Goal: Transaction & Acquisition: Purchase product/service

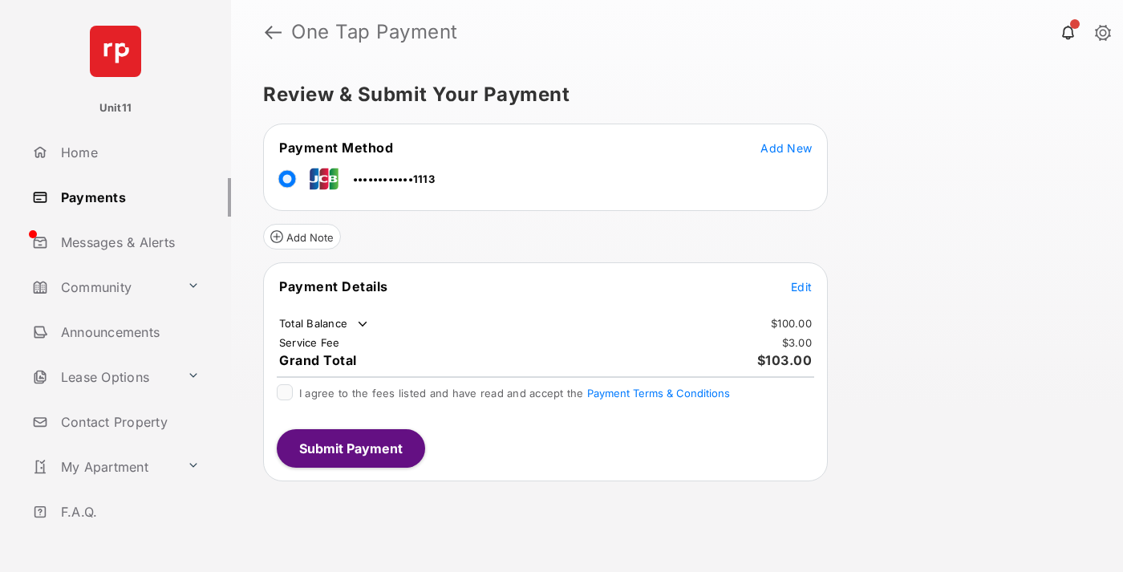
click at [801, 286] on span "Edit" at bounding box center [801, 287] width 21 height 14
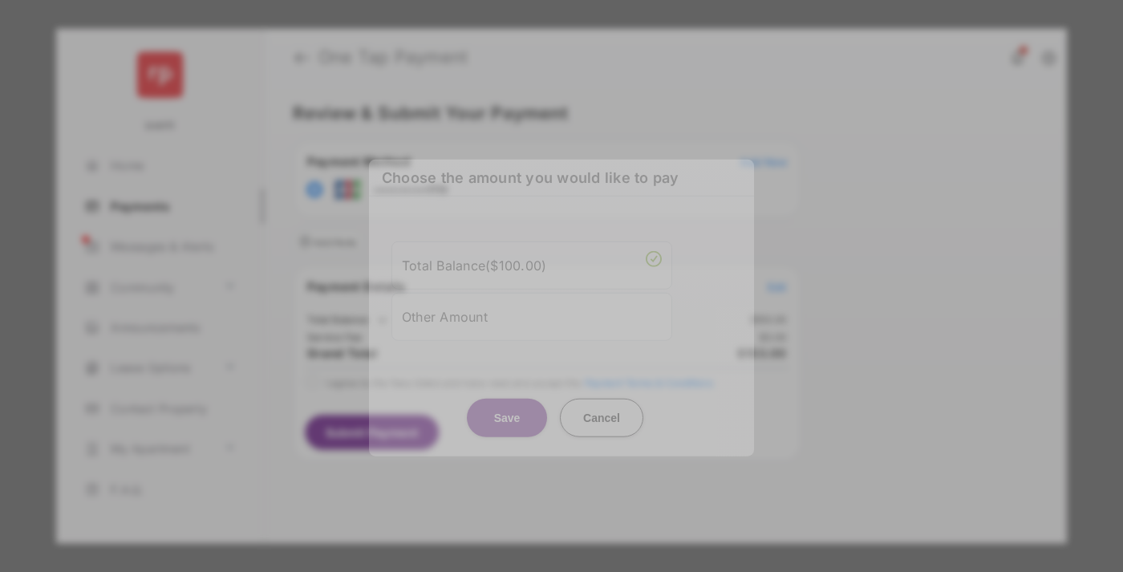
click at [532, 316] on div "Other Amount" at bounding box center [532, 315] width 260 height 27
type input "****"
click at [507, 430] on button "Save" at bounding box center [507, 417] width 80 height 39
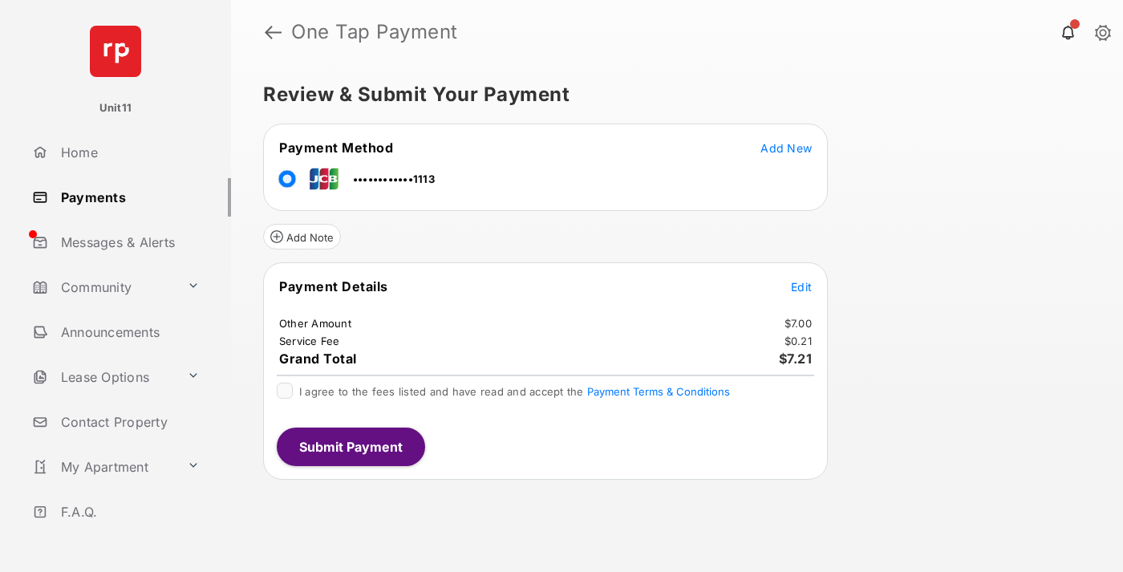
click at [801, 286] on span "Edit" at bounding box center [801, 287] width 21 height 14
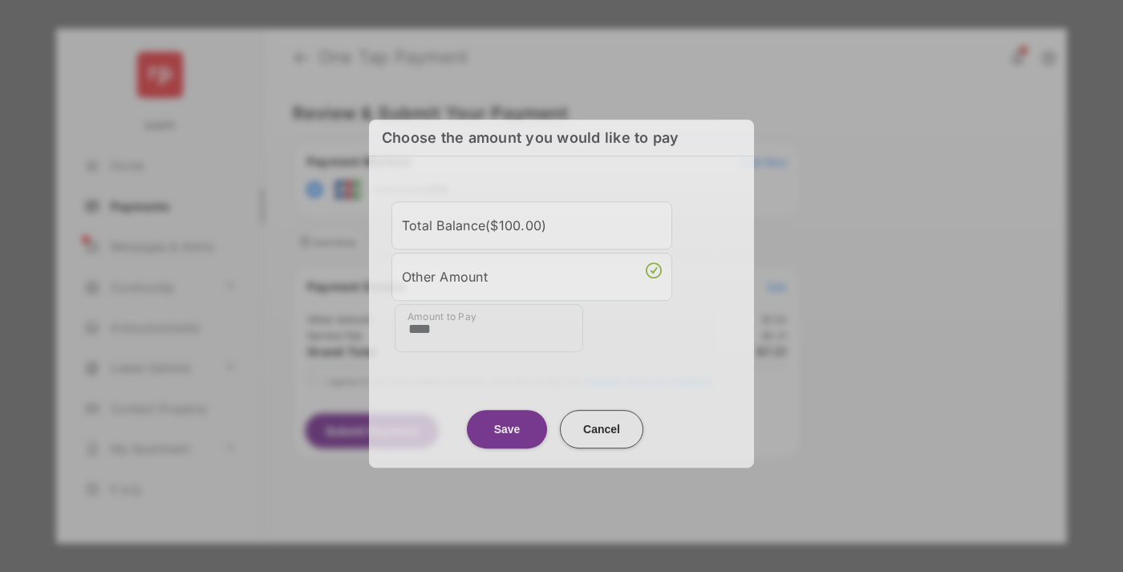
click at [507, 428] on button "Save" at bounding box center [507, 429] width 80 height 39
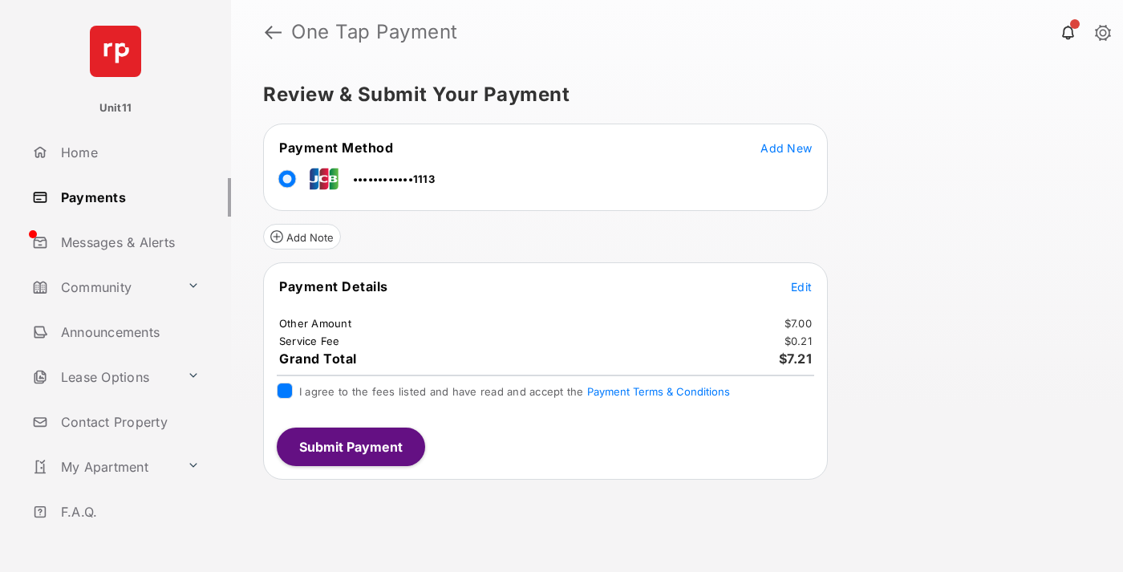
click at [350, 446] on button "Submit Payment" at bounding box center [351, 447] width 148 height 39
